Goal: Information Seeking & Learning: Learn about a topic

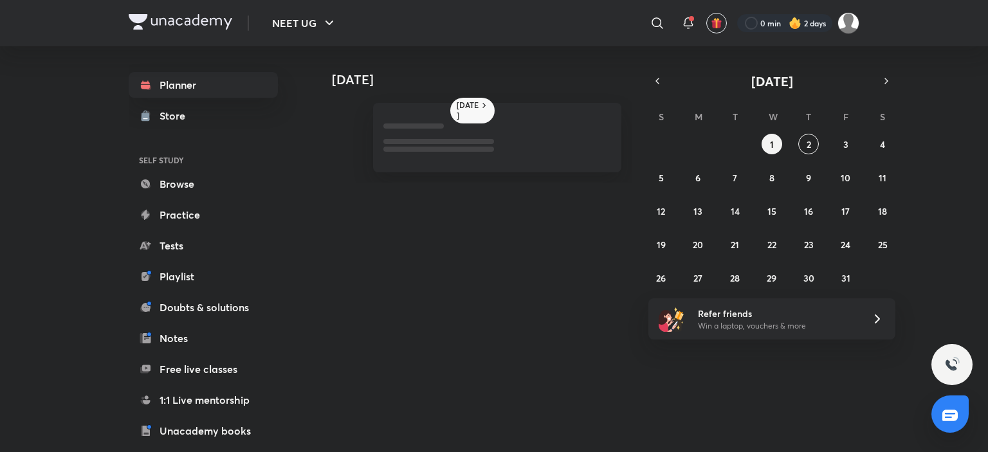
click at [661, 82] on icon "button" at bounding box center [657, 81] width 10 height 12
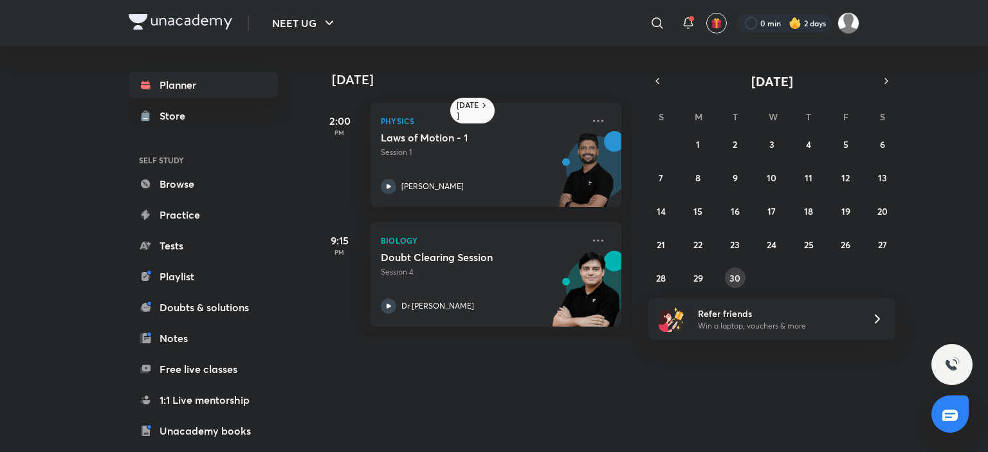
click at [737, 279] on abbr "30" at bounding box center [735, 278] width 11 height 12
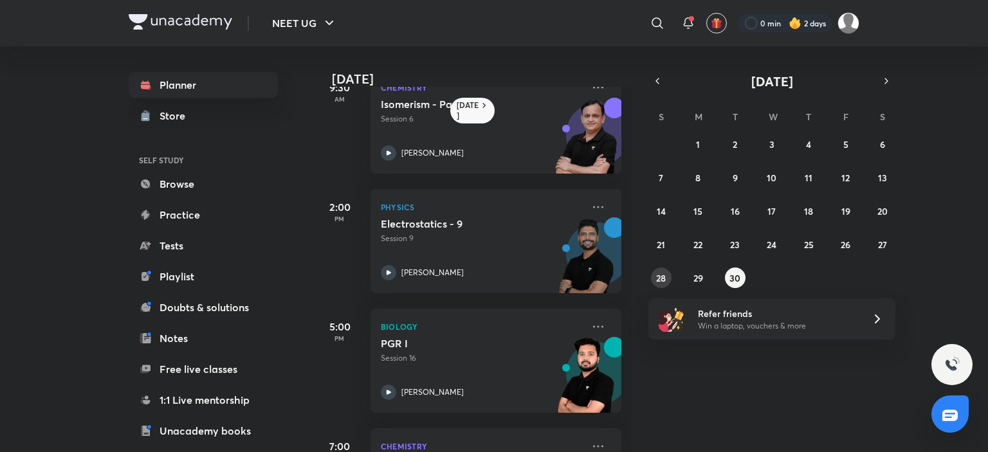
scroll to position [64, 0]
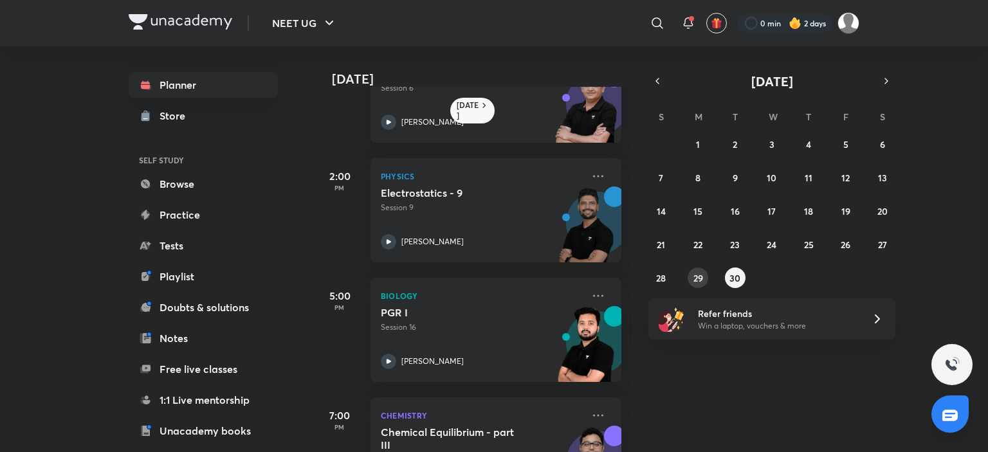
click at [691, 272] on button "29" at bounding box center [698, 278] width 21 height 21
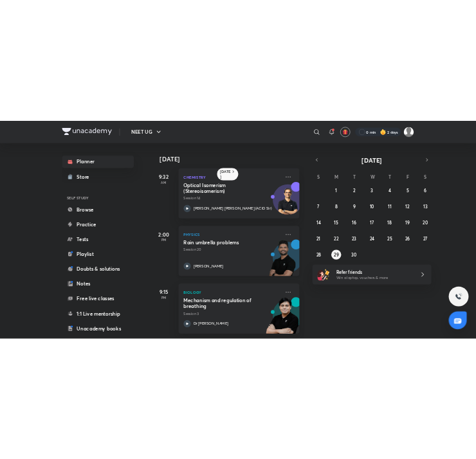
scroll to position [14, 0]
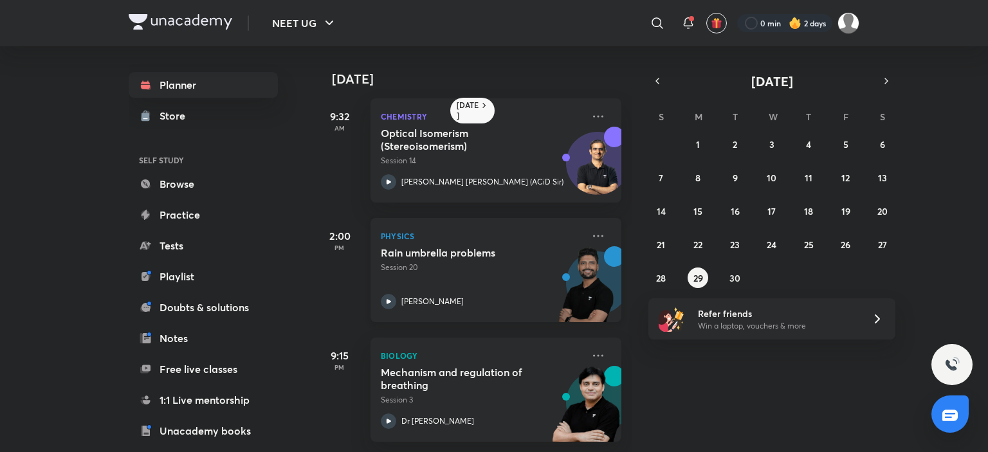
click at [432, 296] on p "[PERSON_NAME]" at bounding box center [432, 302] width 62 height 12
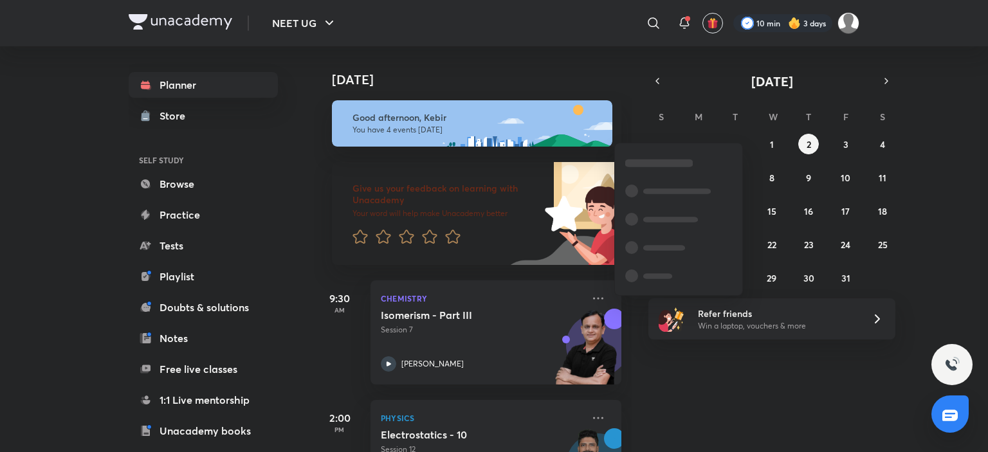
scroll to position [257, 0]
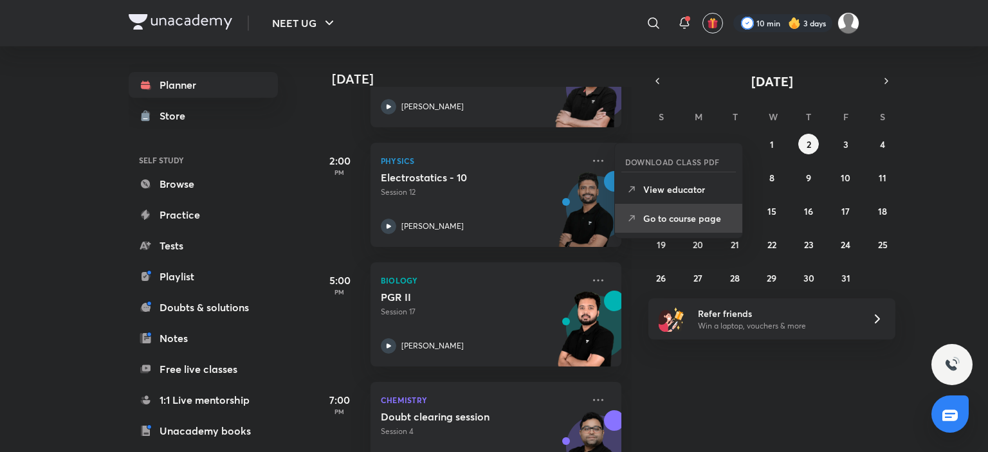
click at [667, 209] on li "Go to course page" at bounding box center [678, 218] width 127 height 29
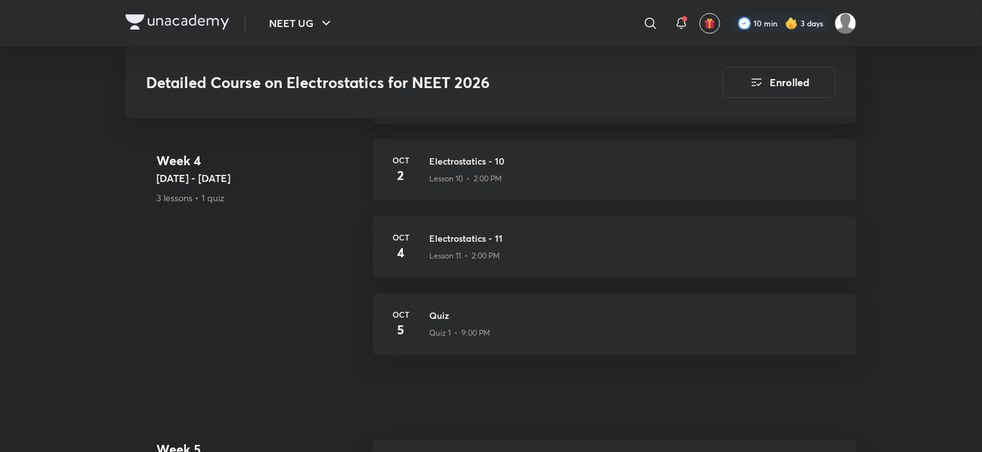
scroll to position [1425, 0]
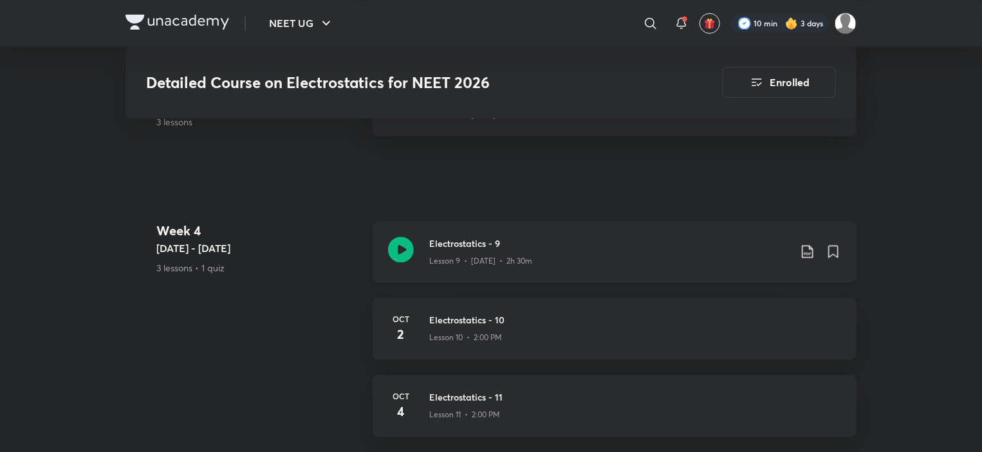
click at [493, 237] on h3 "Electrostatics - 9" at bounding box center [609, 244] width 360 height 14
